Goal: Transaction & Acquisition: Subscribe to service/newsletter

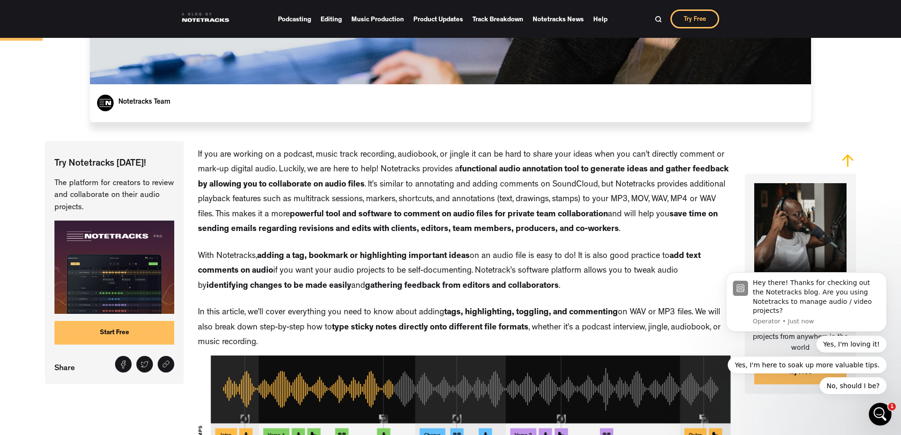
scroll to position [264, 0]
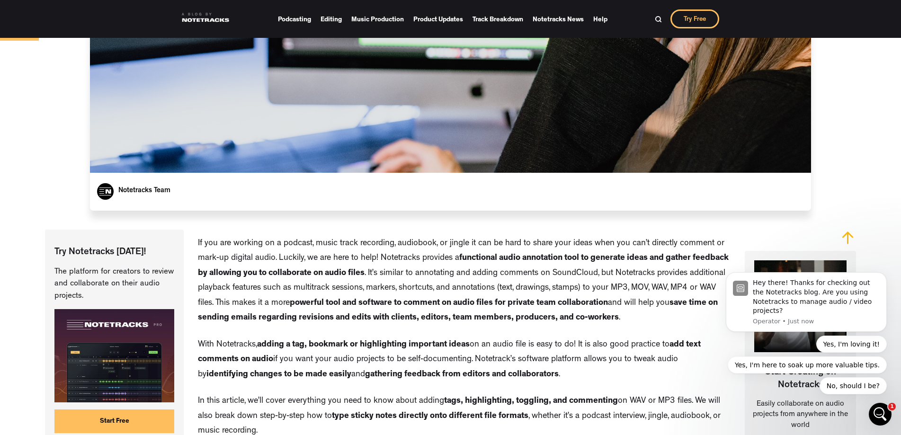
click at [121, 417] on link "Start Free" at bounding box center [114, 422] width 120 height 24
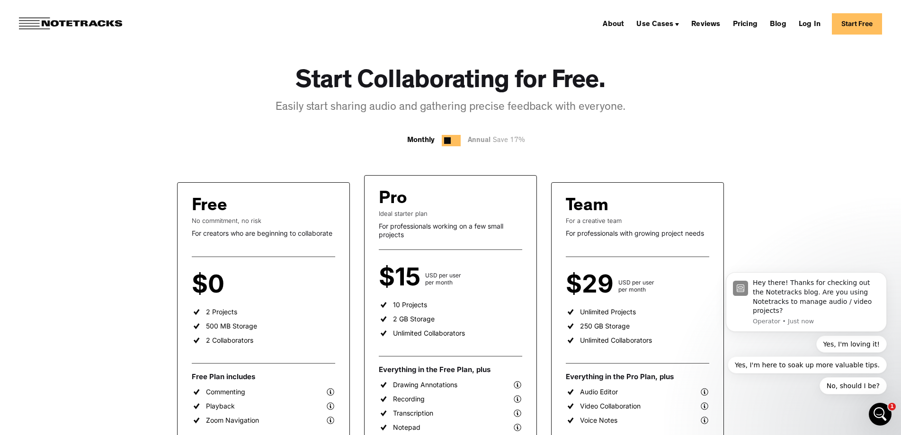
scroll to position [95, 0]
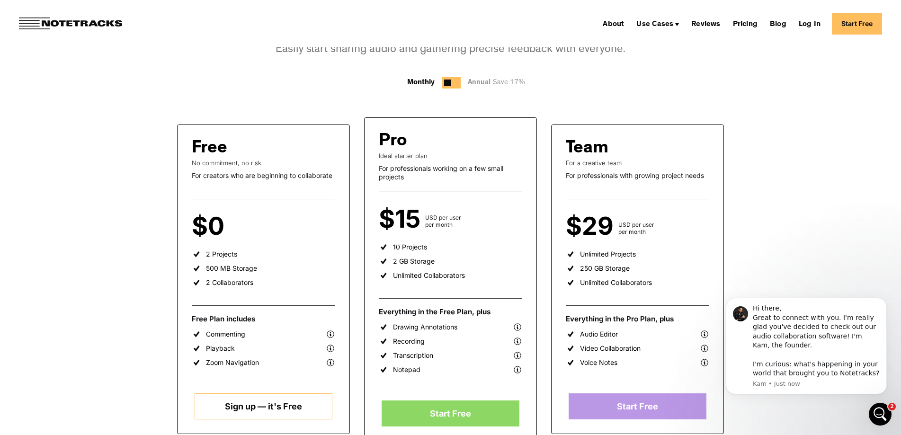
click at [521, 340] on img at bounding box center [517, 341] width 9 height 9
click at [519, 342] on img at bounding box center [517, 341] width 9 height 9
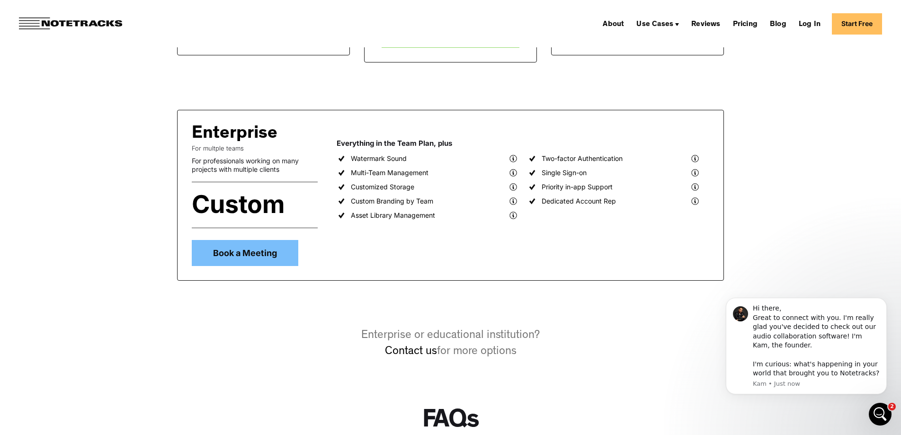
scroll to position [237, 0]
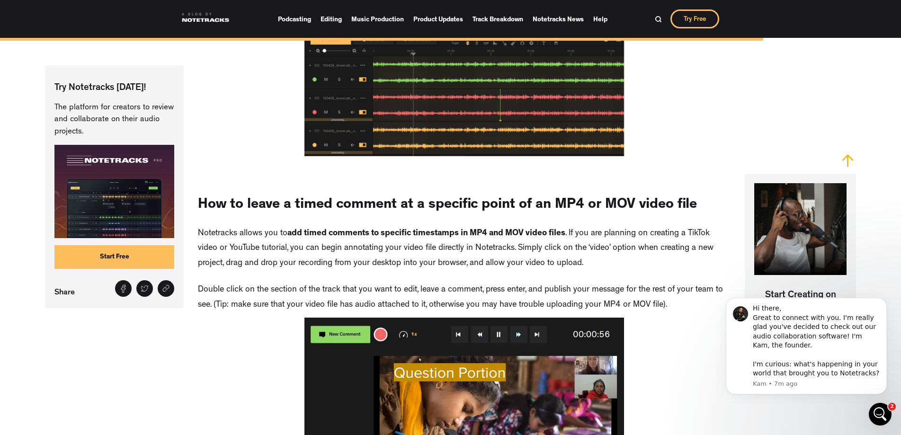
scroll to position [6300, 0]
